Goal: Information Seeking & Learning: Learn about a topic

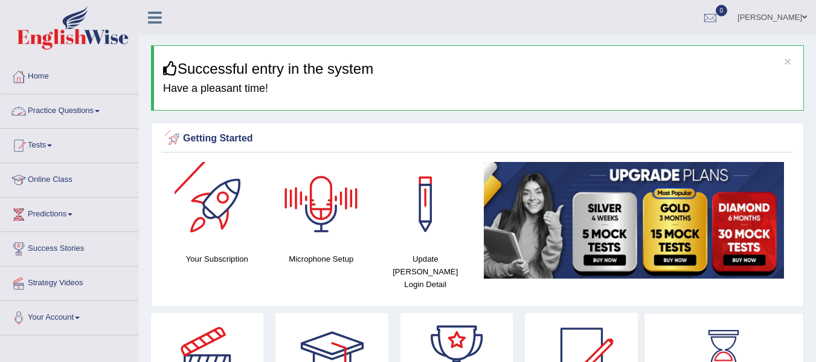
click at [90, 112] on link "Practice Questions" at bounding box center [70, 109] width 138 height 30
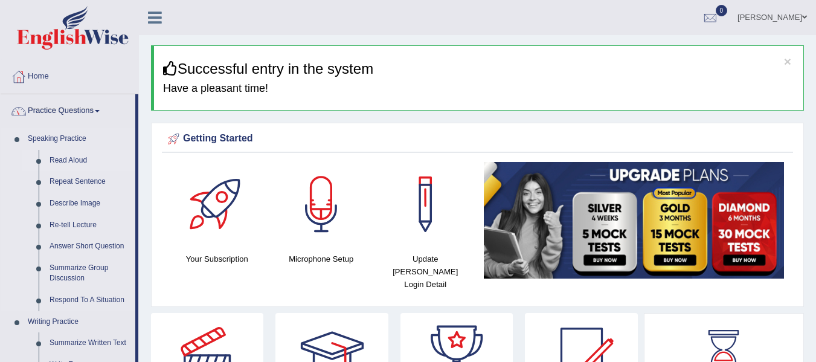
click at [63, 156] on link "Read Aloud" at bounding box center [89, 161] width 91 height 22
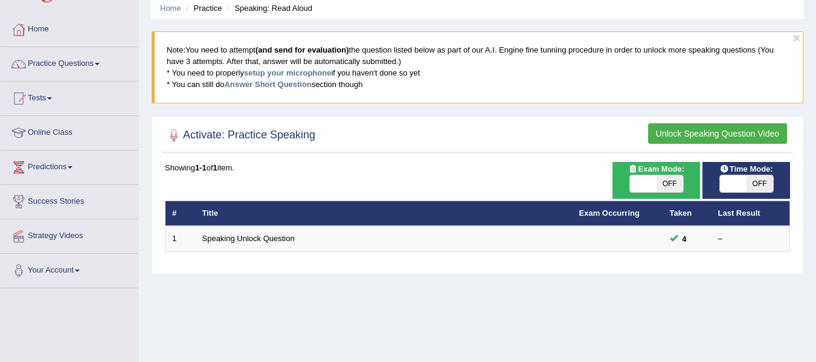
scroll to position [121, 0]
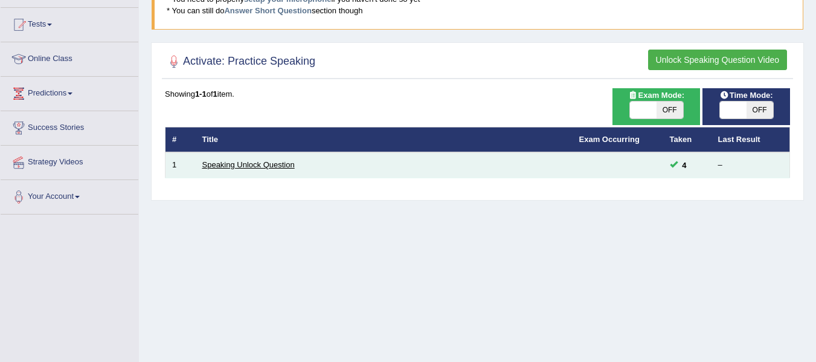
click at [265, 164] on link "Speaking Unlock Question" at bounding box center [248, 164] width 92 height 9
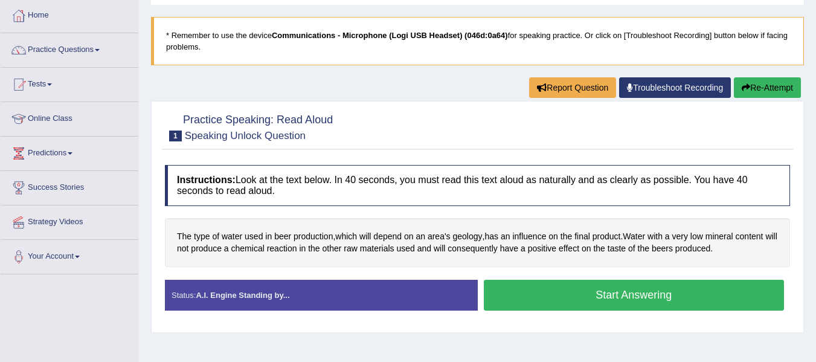
scroll to position [121, 0]
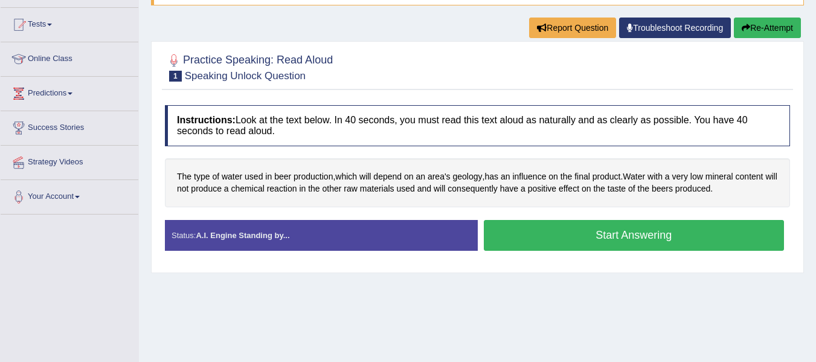
click at [603, 240] on button "Start Answering" at bounding box center [634, 235] width 301 height 31
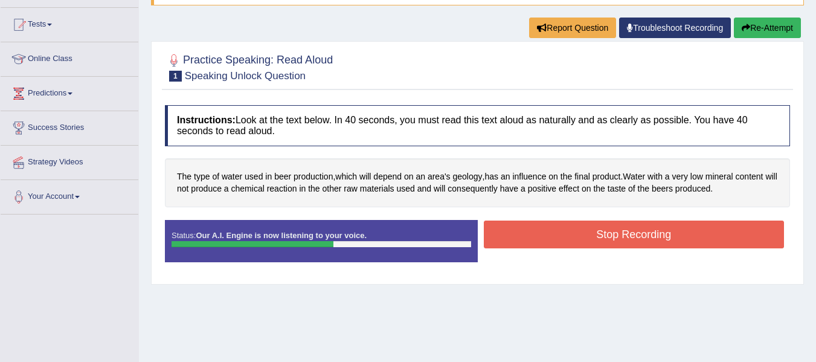
click at [609, 238] on button "Stop Recording" at bounding box center [634, 234] width 301 height 28
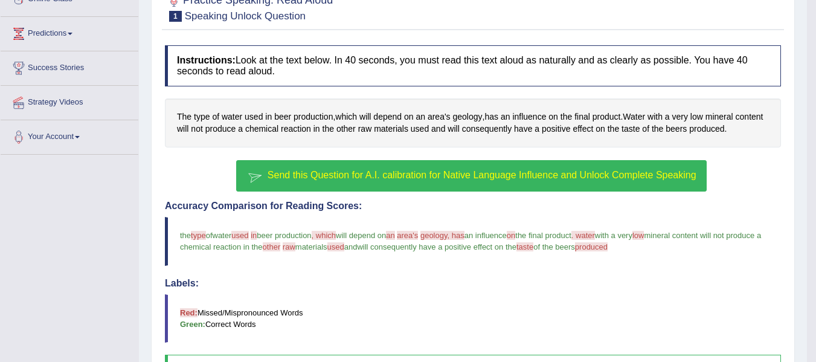
scroll to position [181, 0]
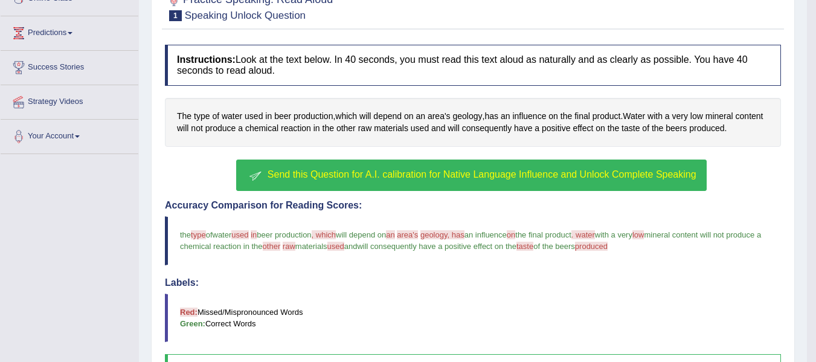
click at [413, 182] on button "Send this Question for A.I. calibration for Native Language Influence and Unloc…" at bounding box center [471, 174] width 470 height 31
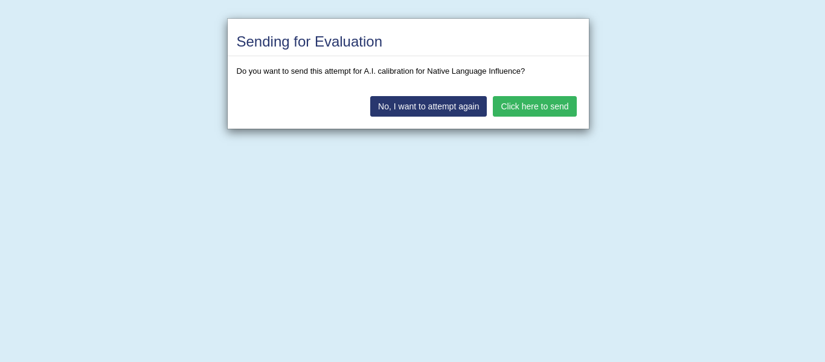
click at [535, 103] on button "Click here to send" at bounding box center [534, 106] width 83 height 21
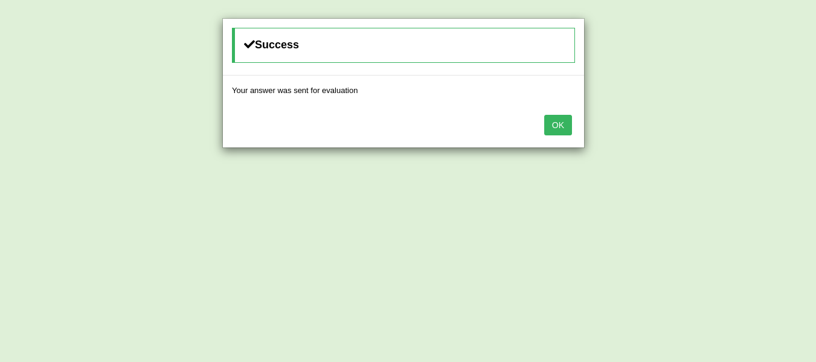
click at [553, 136] on div "OK" at bounding box center [403, 126] width 361 height 42
click at [555, 123] on button "OK" at bounding box center [558, 125] width 28 height 21
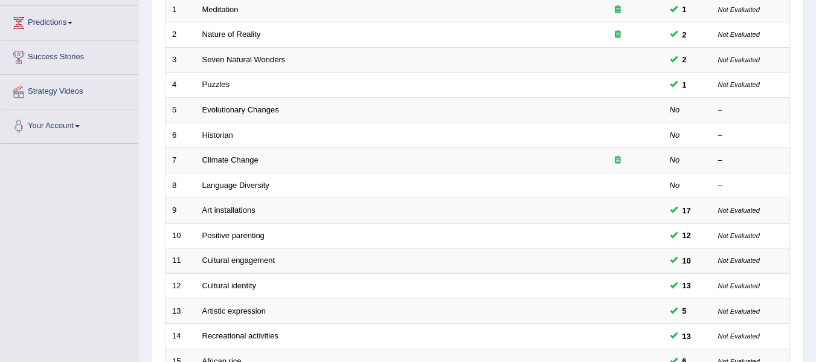
scroll to position [60, 0]
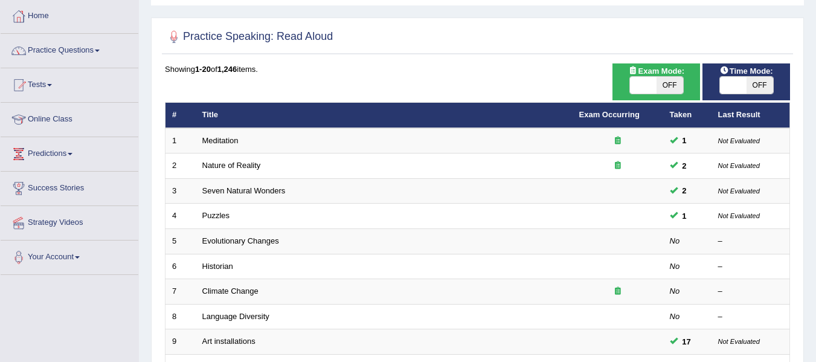
click at [735, 82] on span at bounding box center [733, 85] width 27 height 17
click at [735, 86] on span at bounding box center [733, 85] width 27 height 17
checkbox input "true"
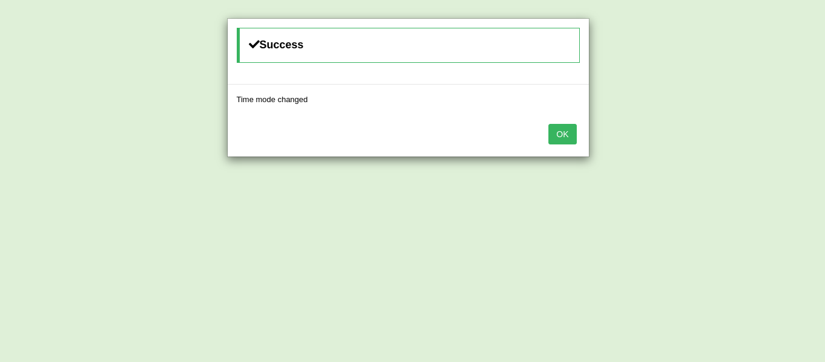
click at [555, 137] on button "OK" at bounding box center [562, 134] width 28 height 21
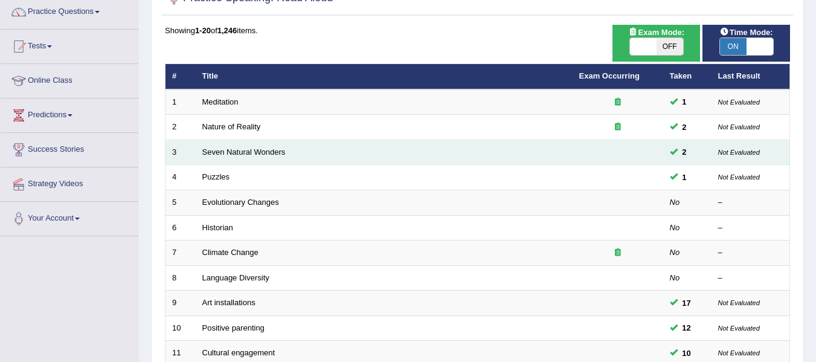
scroll to position [75, 0]
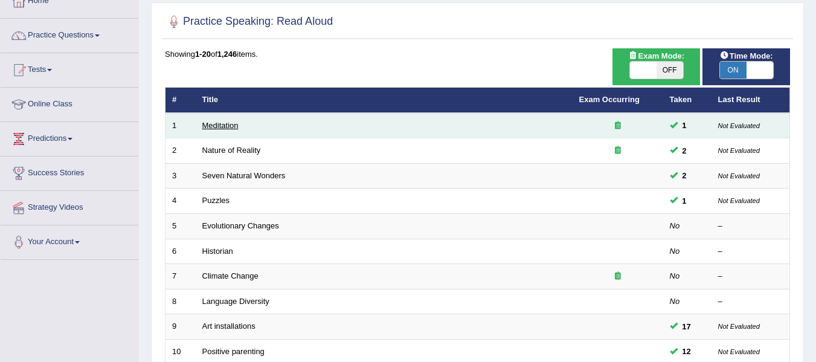
click at [228, 126] on link "Meditation" at bounding box center [220, 125] width 36 height 9
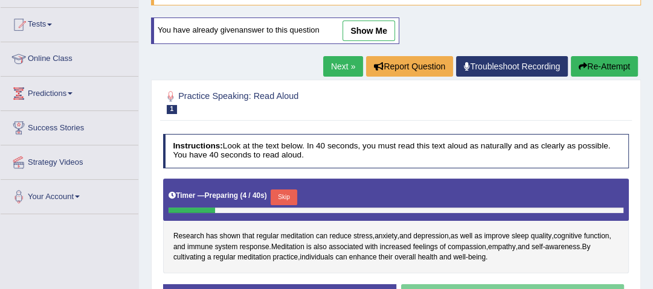
drag, startPoint x: 651, startPoint y: 8, endPoint x: 384, endPoint y: 179, distance: 317.0
click at [384, 179] on div "Timer — Preparing ( 4 / 40s ) Skip" at bounding box center [396, 200] width 466 height 42
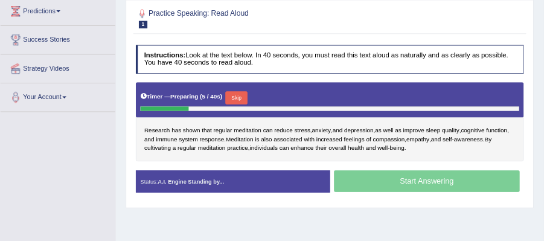
scroll to position [217, 0]
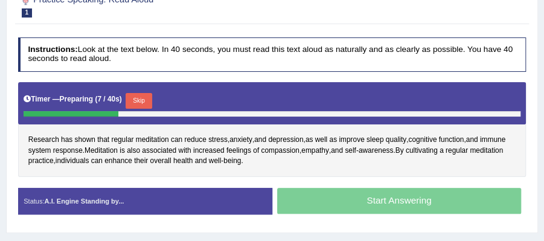
drag, startPoint x: 647, startPoint y: 8, endPoint x: 316, endPoint y: 95, distance: 342.8
click at [316, 95] on div "Timer — Preparing ( 7 / 40s ) Skip" at bounding box center [272, 101] width 497 height 21
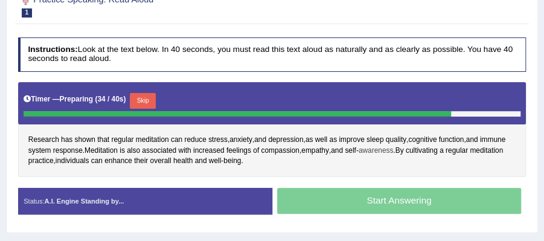
click at [376, 147] on span "awareness" at bounding box center [376, 151] width 35 height 11
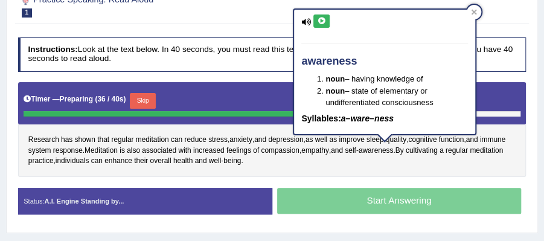
click at [321, 25] on button at bounding box center [321, 20] width 16 height 13
click at [475, 10] on icon at bounding box center [474, 11] width 5 height 5
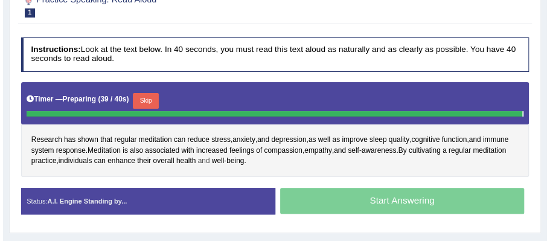
scroll to position [185, 0]
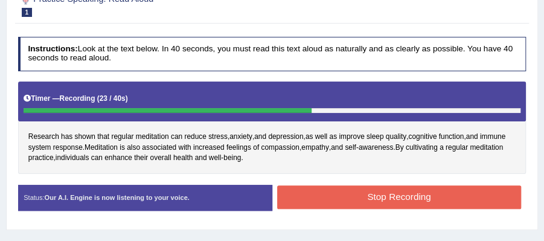
click at [376, 198] on button "Stop Recording" at bounding box center [399, 197] width 244 height 24
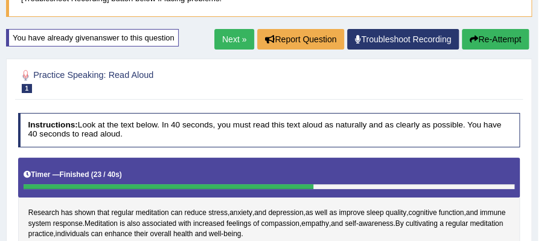
scroll to position [0, 0]
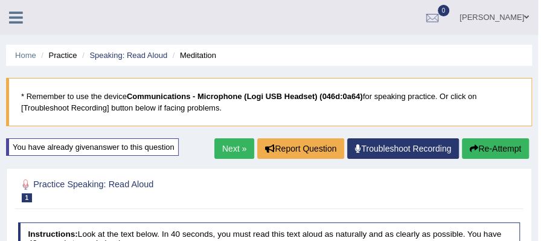
click at [495, 146] on button "Re-Attempt" at bounding box center [495, 148] width 67 height 21
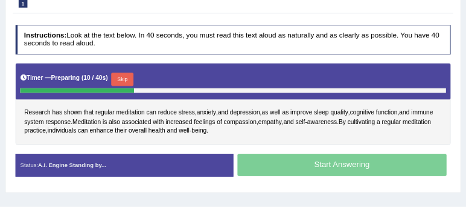
scroll to position [242, 0]
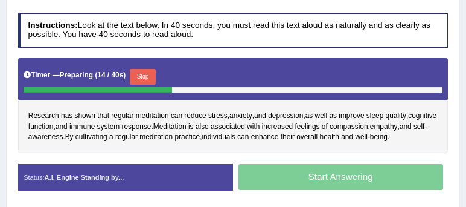
drag, startPoint x: 492, startPoint y: 0, endPoint x: 317, endPoint y: 75, distance: 189.9
click at [317, 75] on div "Timer — Preparing ( 14 / 40s ) Skip" at bounding box center [233, 76] width 419 height 21
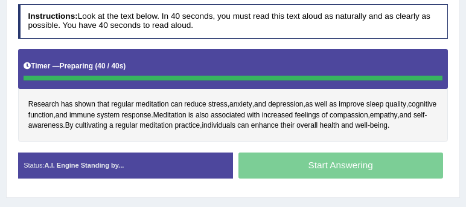
scroll to position [233, 0]
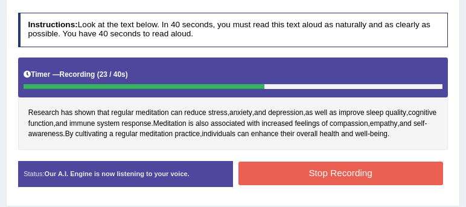
click at [373, 166] on button "Stop Recording" at bounding box center [341, 173] width 205 height 24
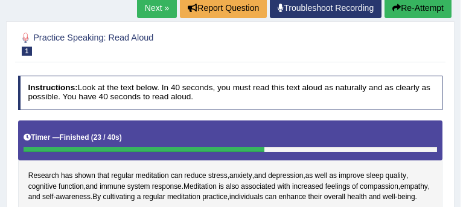
scroll to position [164, 0]
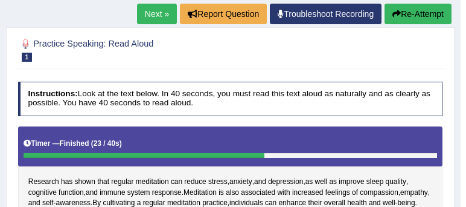
click at [416, 19] on button "Re-Attempt" at bounding box center [418, 14] width 67 height 21
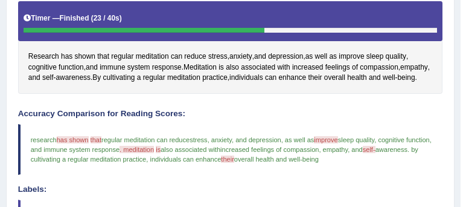
scroll to position [336, 0]
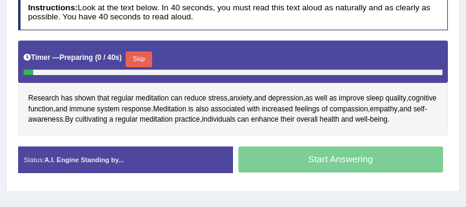
scroll to position [255, 0]
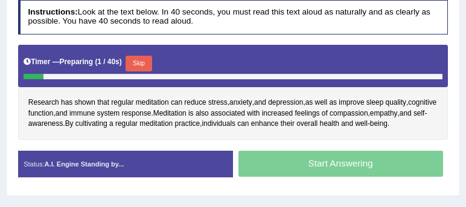
click at [148, 59] on button "Skip" at bounding box center [139, 64] width 26 height 16
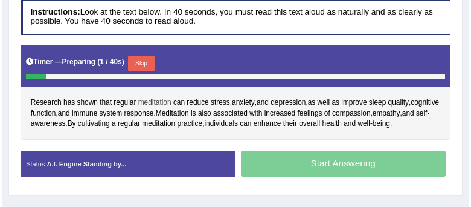
scroll to position [246, 0]
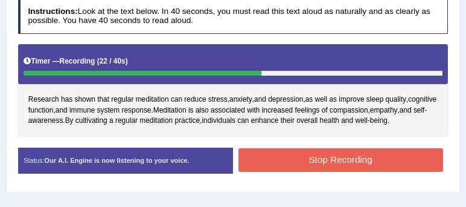
click at [373, 150] on button "Stop Recording" at bounding box center [341, 160] width 205 height 24
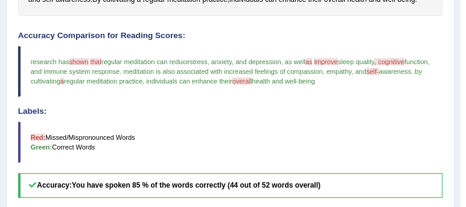
scroll to position [360, 0]
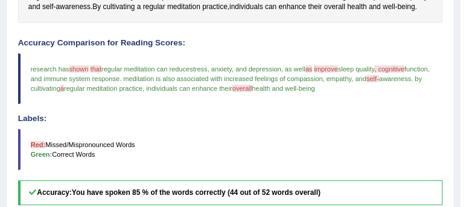
click at [79, 72] on span "shown" at bounding box center [78, 68] width 19 height 7
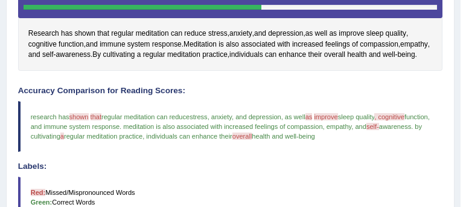
scroll to position [257, 0]
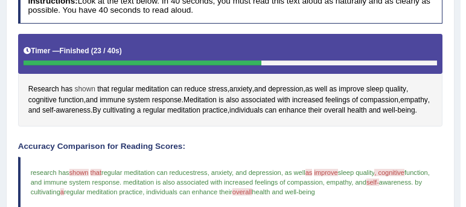
click at [82, 84] on span "shown" at bounding box center [85, 89] width 21 height 11
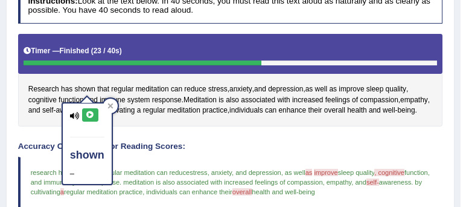
click at [90, 113] on icon at bounding box center [90, 114] width 9 height 7
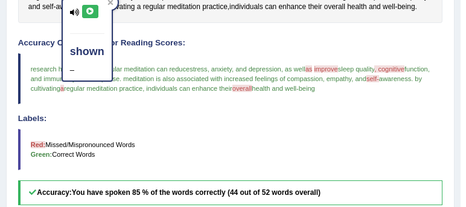
click at [167, 37] on div "Instructions: Look at the text below. In 40 seconds, you must read this text al…" at bounding box center [230, 138] width 430 height 516
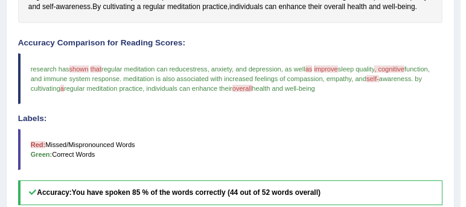
click at [335, 72] on span "improve" at bounding box center [326, 68] width 24 height 7
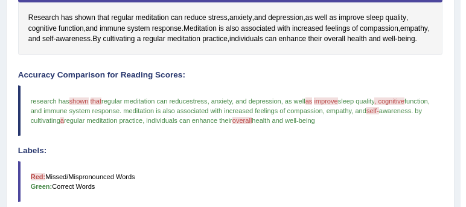
scroll to position [291, 0]
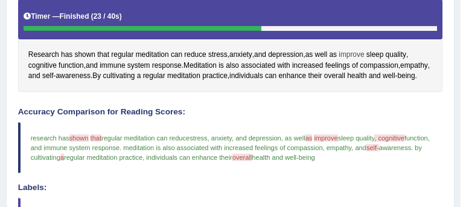
click at [349, 53] on span "improve" at bounding box center [351, 55] width 25 height 11
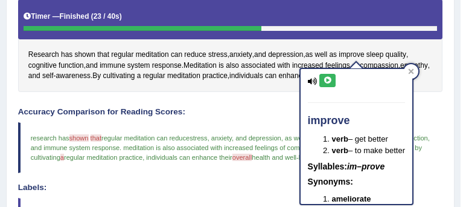
click at [322, 77] on button at bounding box center [328, 80] width 16 height 13
click at [327, 80] on icon at bounding box center [327, 80] width 9 height 7
click at [329, 80] on icon at bounding box center [327, 80] width 9 height 7
click at [252, 106] on div "Instructions: Look at the text below. In 40 seconds, you must read this text al…" at bounding box center [230, 207] width 430 height 516
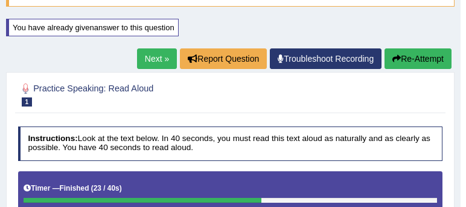
scroll to position [118, 0]
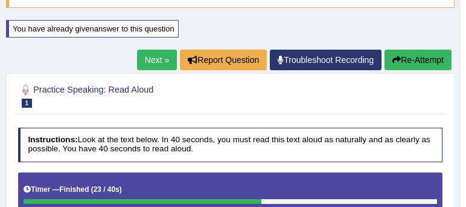
click at [148, 60] on link "Next »" at bounding box center [157, 60] width 40 height 21
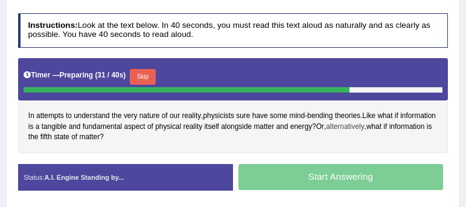
click at [364, 121] on span "alternatively" at bounding box center [345, 126] width 38 height 11
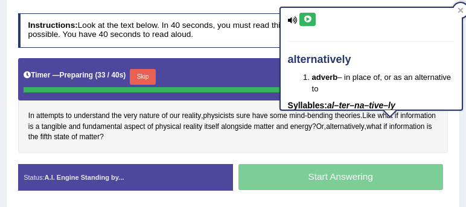
click at [309, 19] on icon at bounding box center [307, 19] width 9 height 7
click at [225, 132] on div "In attempts to understand the very nature of our reality , physicists sure have…" at bounding box center [233, 105] width 431 height 95
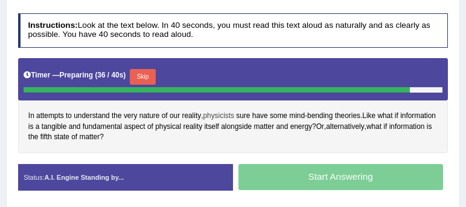
click at [215, 112] on span "physicists" at bounding box center [218, 116] width 31 height 11
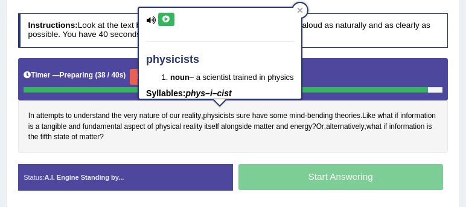
click at [165, 22] on button at bounding box center [166, 19] width 16 height 13
click at [302, 10] on div "physicists noun – a scientist trained in physics Syllables: phys–i–cist Synonym…" at bounding box center [220, 57] width 164 height 101
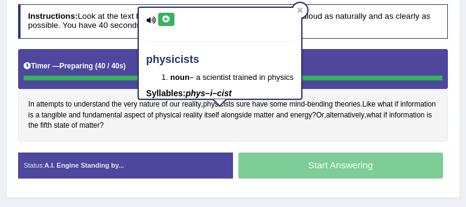
scroll to position [233, 0]
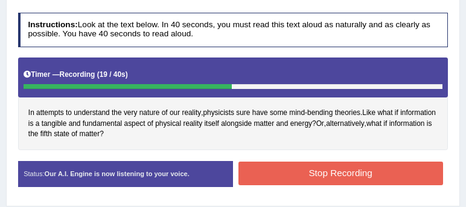
click at [371, 161] on button "Stop Recording" at bounding box center [341, 173] width 205 height 24
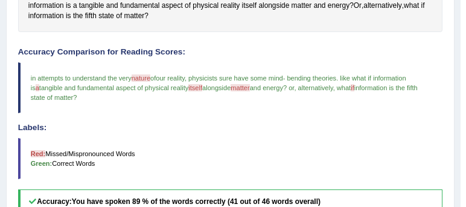
scroll to position [350, 0]
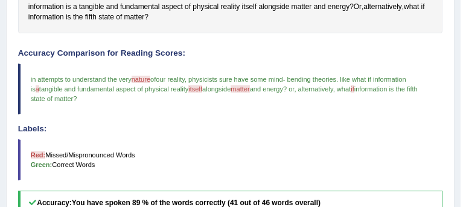
click at [257, 146] on blockquote "Red: Missed/Mispronounced Words Green: Correct Words" at bounding box center [230, 159] width 425 height 41
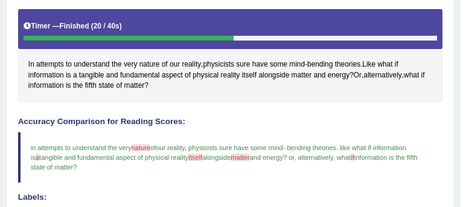
scroll to position [281, 0]
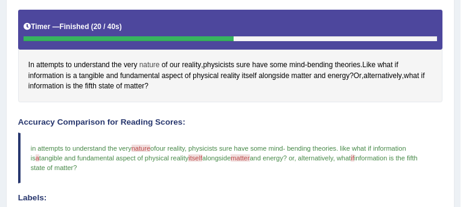
click at [149, 63] on span "nature" at bounding box center [150, 65] width 21 height 11
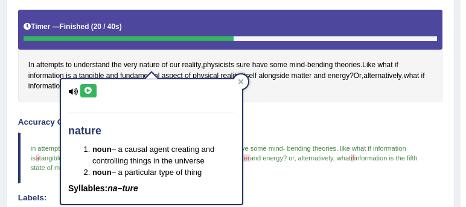
click at [93, 88] on button at bounding box center [88, 90] width 16 height 13
click at [240, 83] on icon at bounding box center [241, 82] width 6 height 6
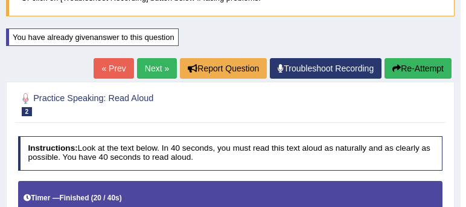
scroll to position [39, 0]
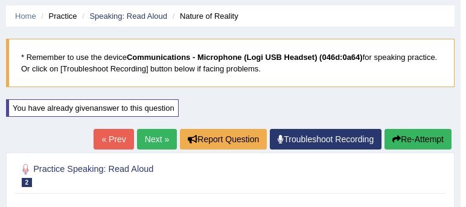
click at [158, 137] on link "Next »" at bounding box center [157, 139] width 40 height 21
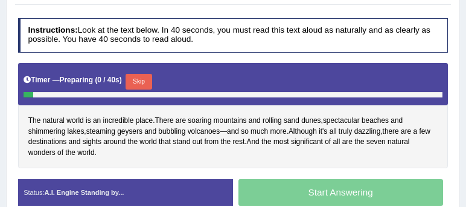
scroll to position [242, 0]
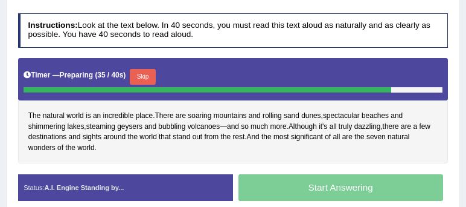
click at [146, 71] on button "Skip" at bounding box center [143, 77] width 26 height 16
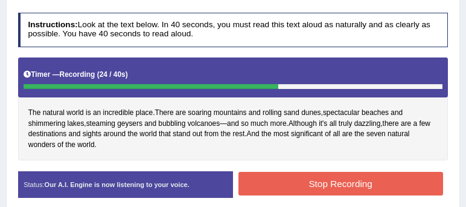
click at [332, 175] on button "Stop Recording" at bounding box center [341, 184] width 205 height 24
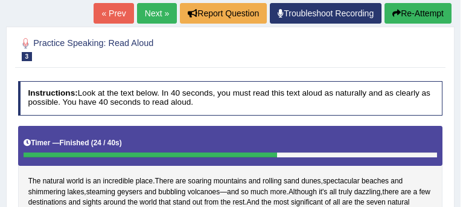
scroll to position [164, 0]
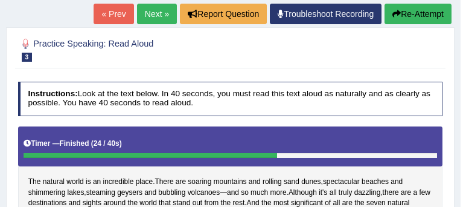
click at [158, 19] on link "Next »" at bounding box center [157, 14] width 40 height 21
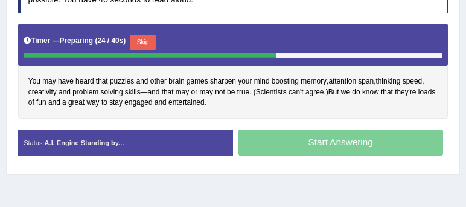
click at [154, 42] on button "Skip" at bounding box center [143, 42] width 26 height 16
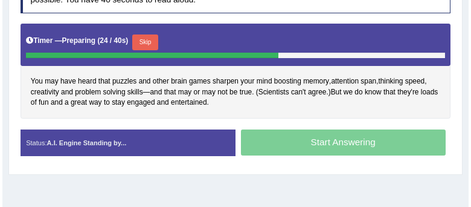
scroll to position [267, 0]
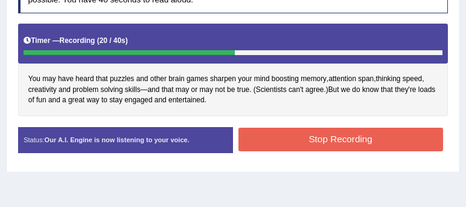
click at [323, 131] on button "Stop Recording" at bounding box center [341, 139] width 205 height 24
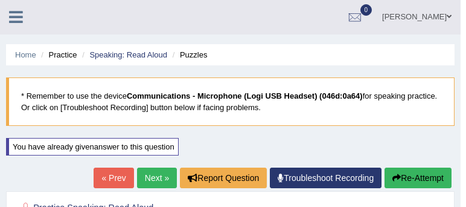
scroll to position [0, 0]
